Goal: Transaction & Acquisition: Purchase product/service

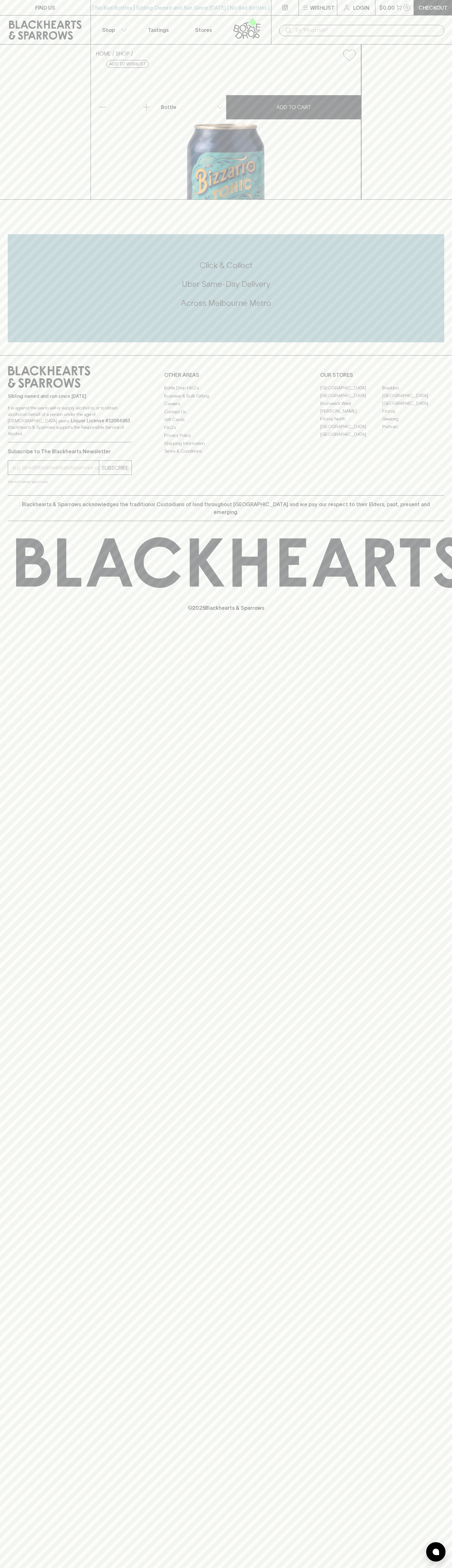
click at [288, 1] on link at bounding box center [284, 7] width 27 height 15
click at [431, 1512] on div "FIND US | No Bad Bottles | Sibling Owned and Run Since 2006 | No Bad Bottles | …" at bounding box center [226, 784] width 452 height 1568
click at [342, 1567] on html "FIND US | No Bad Bottles | Sibling Owned and Run Since 2006 | No Bad Bottles | …" at bounding box center [226, 784] width 452 height 1568
click at [7, 900] on div "FIND US | No Bad Bottles | Sibling Owned and Run Since 2006 | No Bad Bottles | …" at bounding box center [226, 784] width 452 height 1568
